Goal: Task Accomplishment & Management: Manage account settings

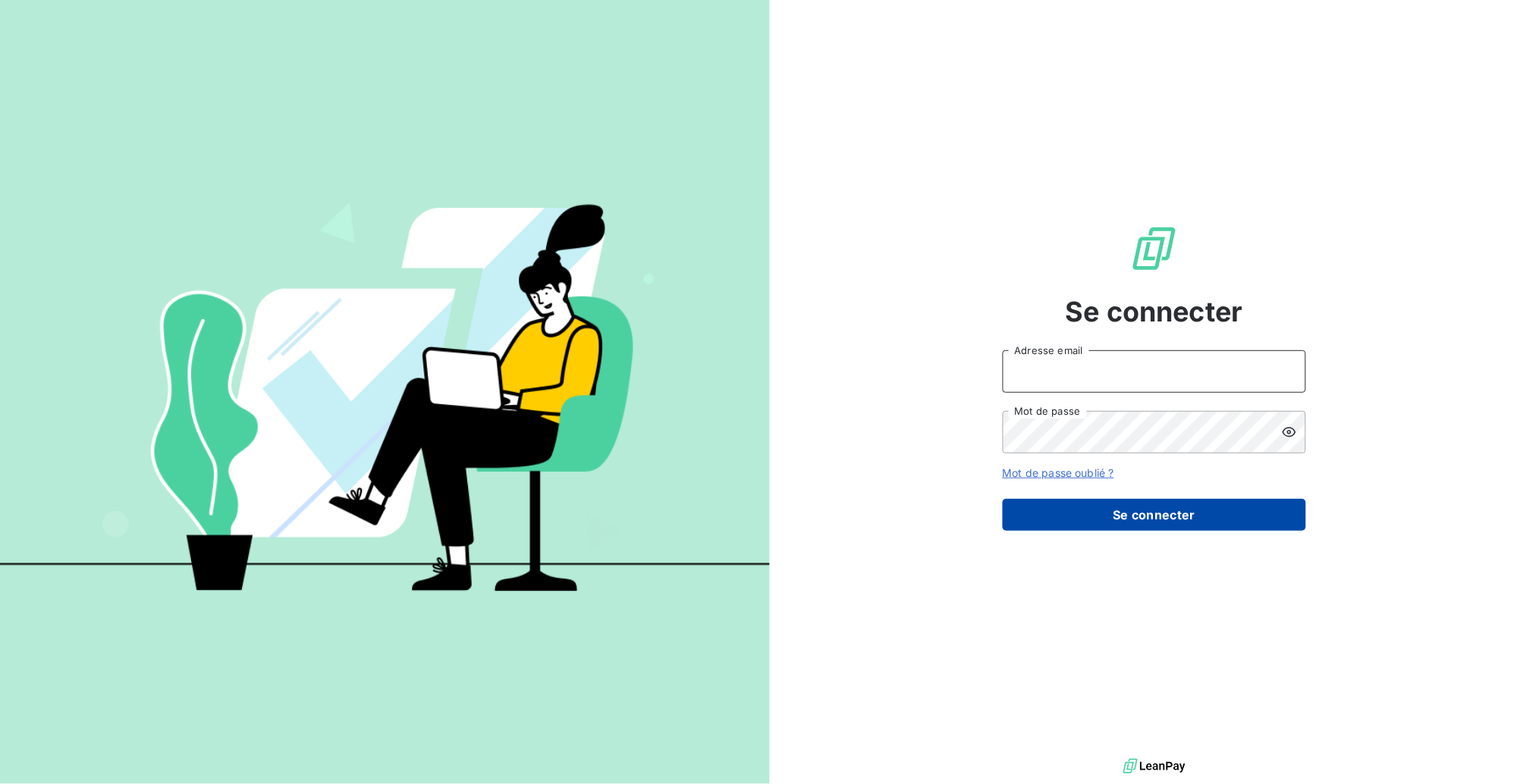
type input "pdelanoe@oet.fr"
click at [1146, 508] on button "Se connecter" at bounding box center [1154, 515] width 303 height 32
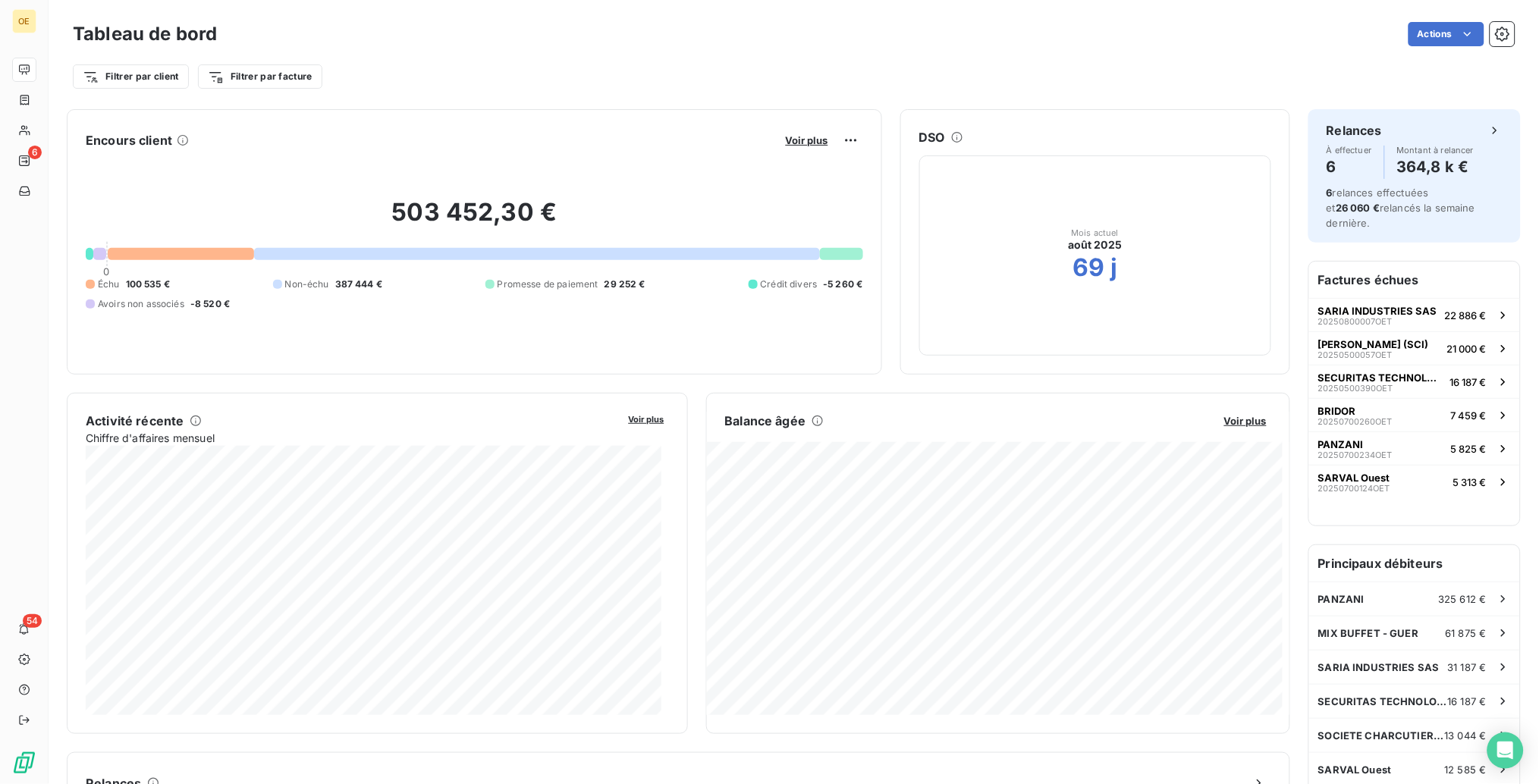
click at [192, 254] on div at bounding box center [181, 254] width 147 height 12
